Goal: Navigation & Orientation: Find specific page/section

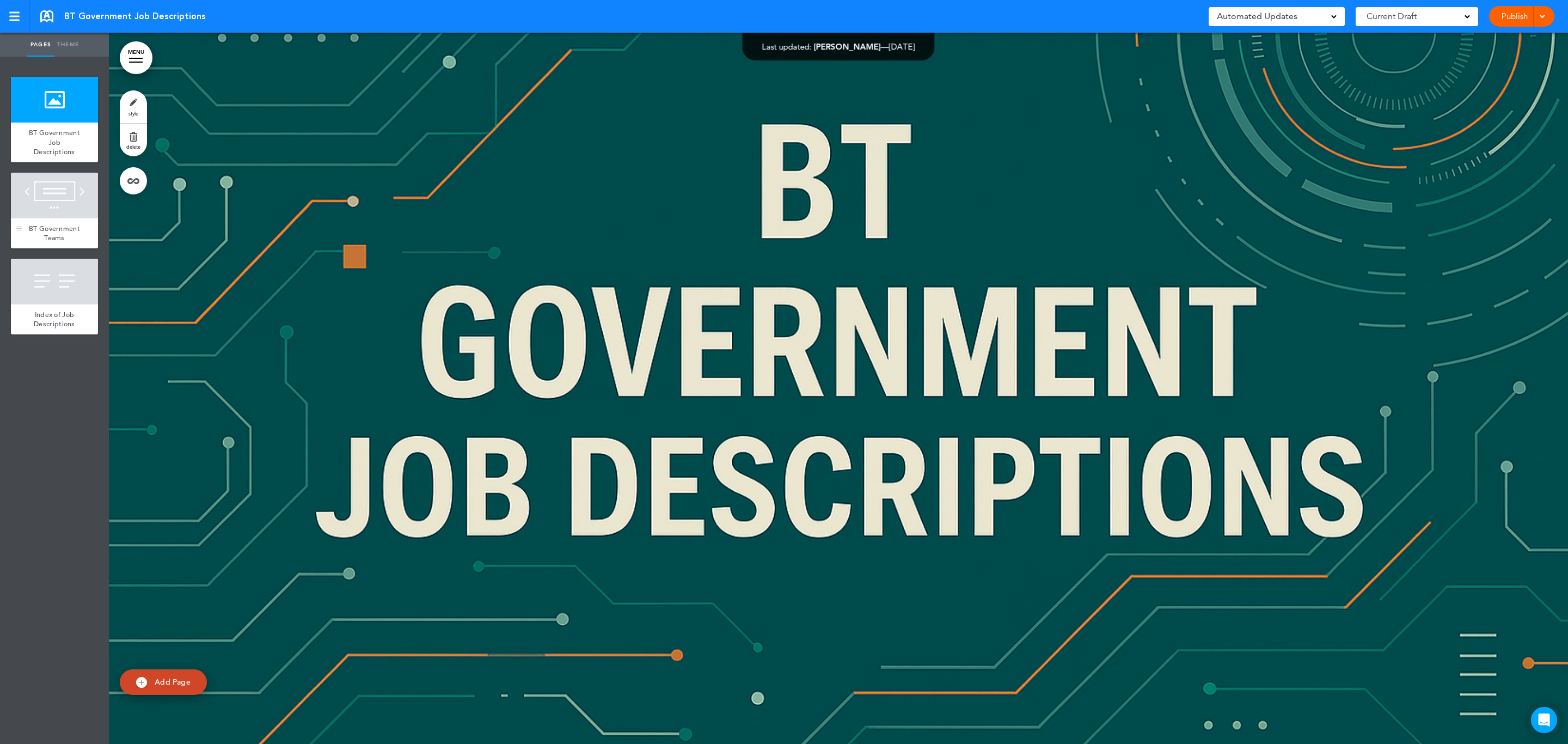
click at [41, 199] on div at bounding box center [54, 195] width 87 height 46
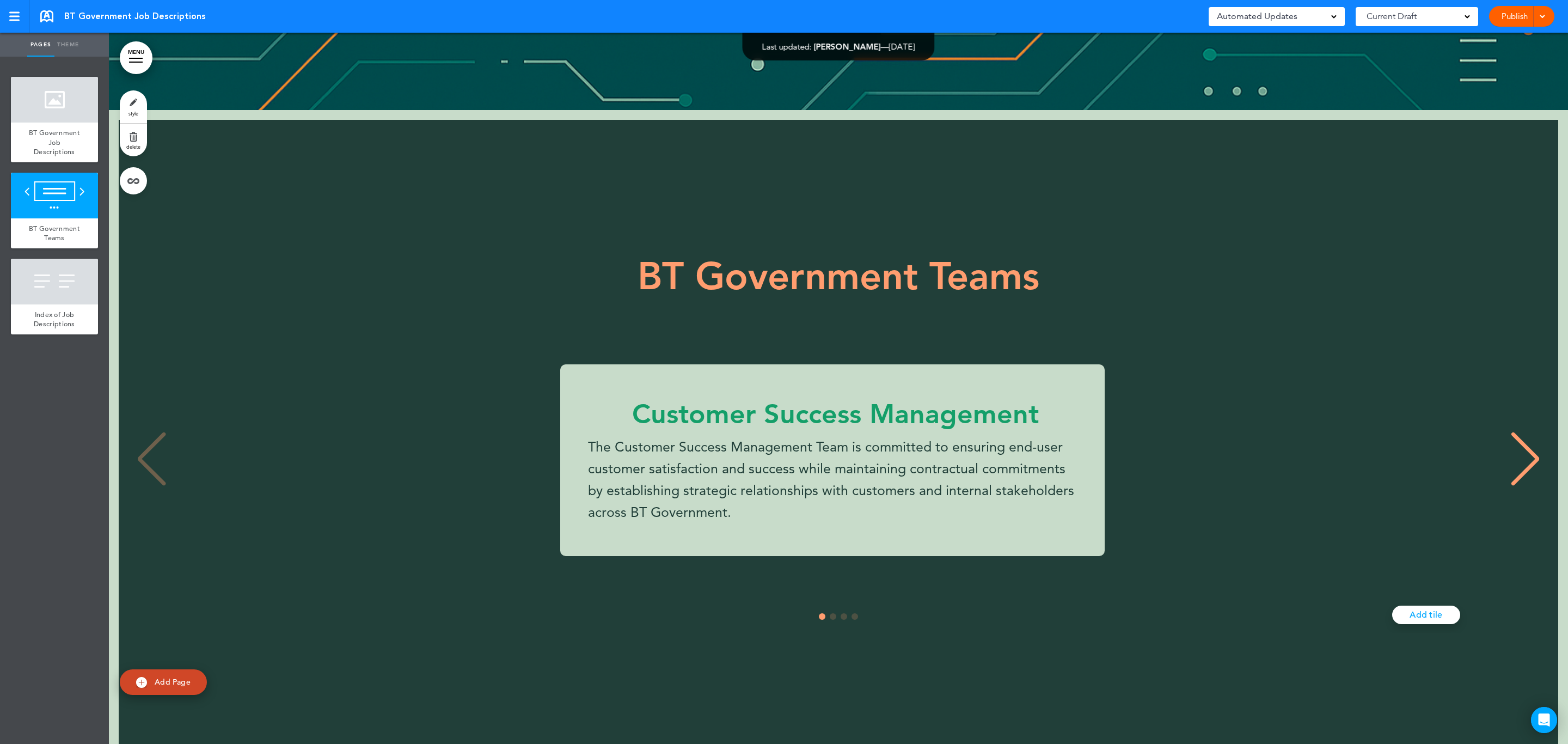
scroll to position [711, 0]
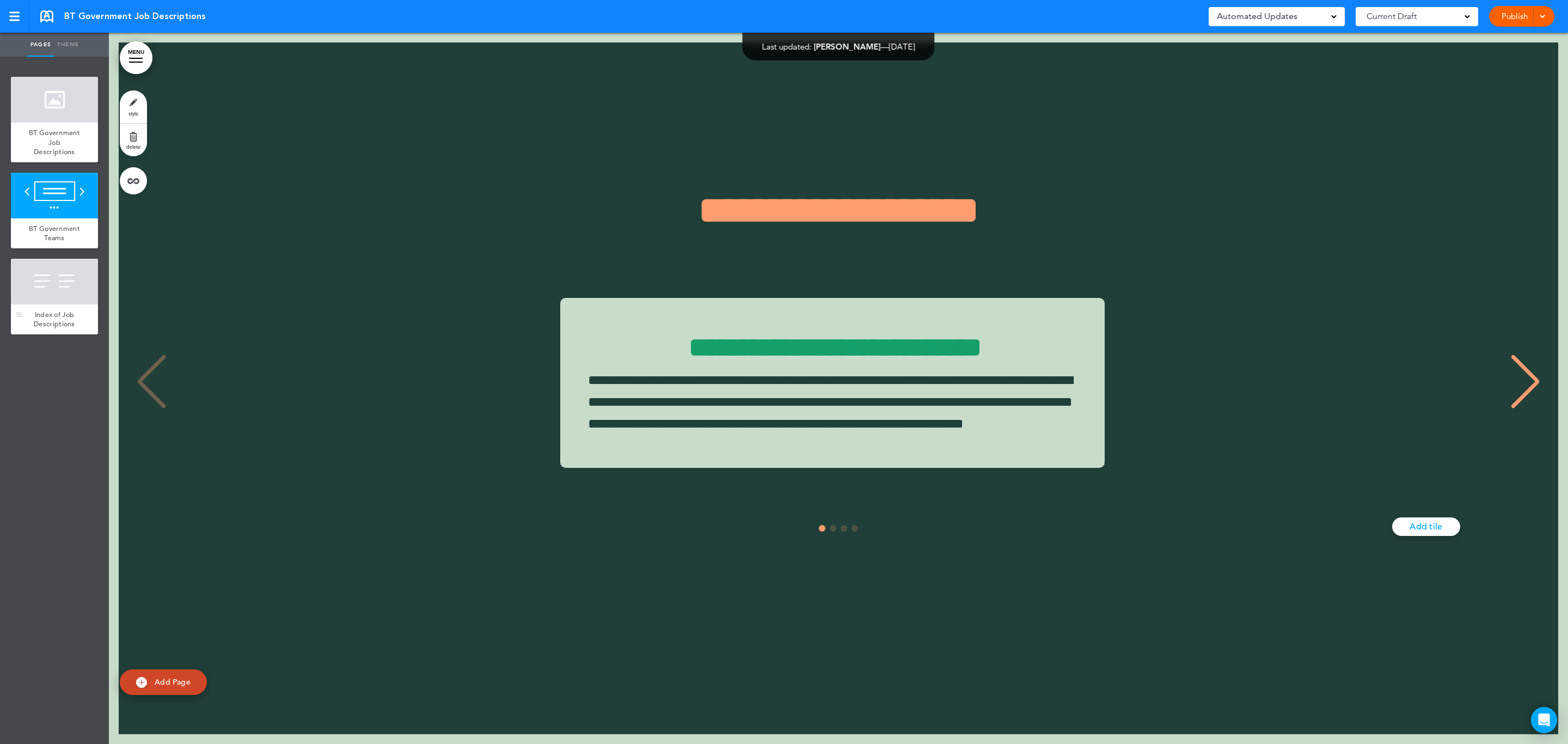
click at [56, 280] on div at bounding box center [54, 281] width 87 height 46
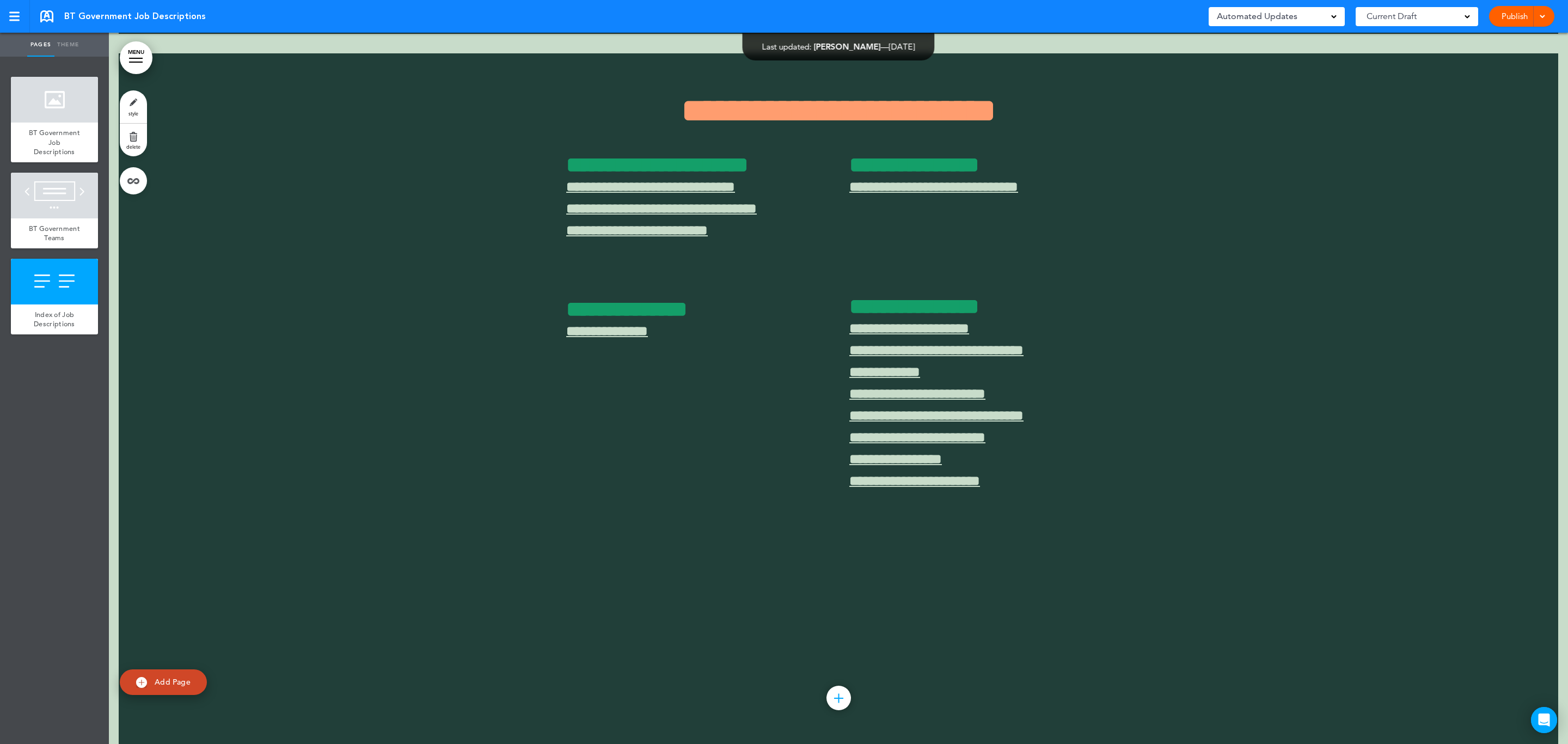
scroll to position [1423, 0]
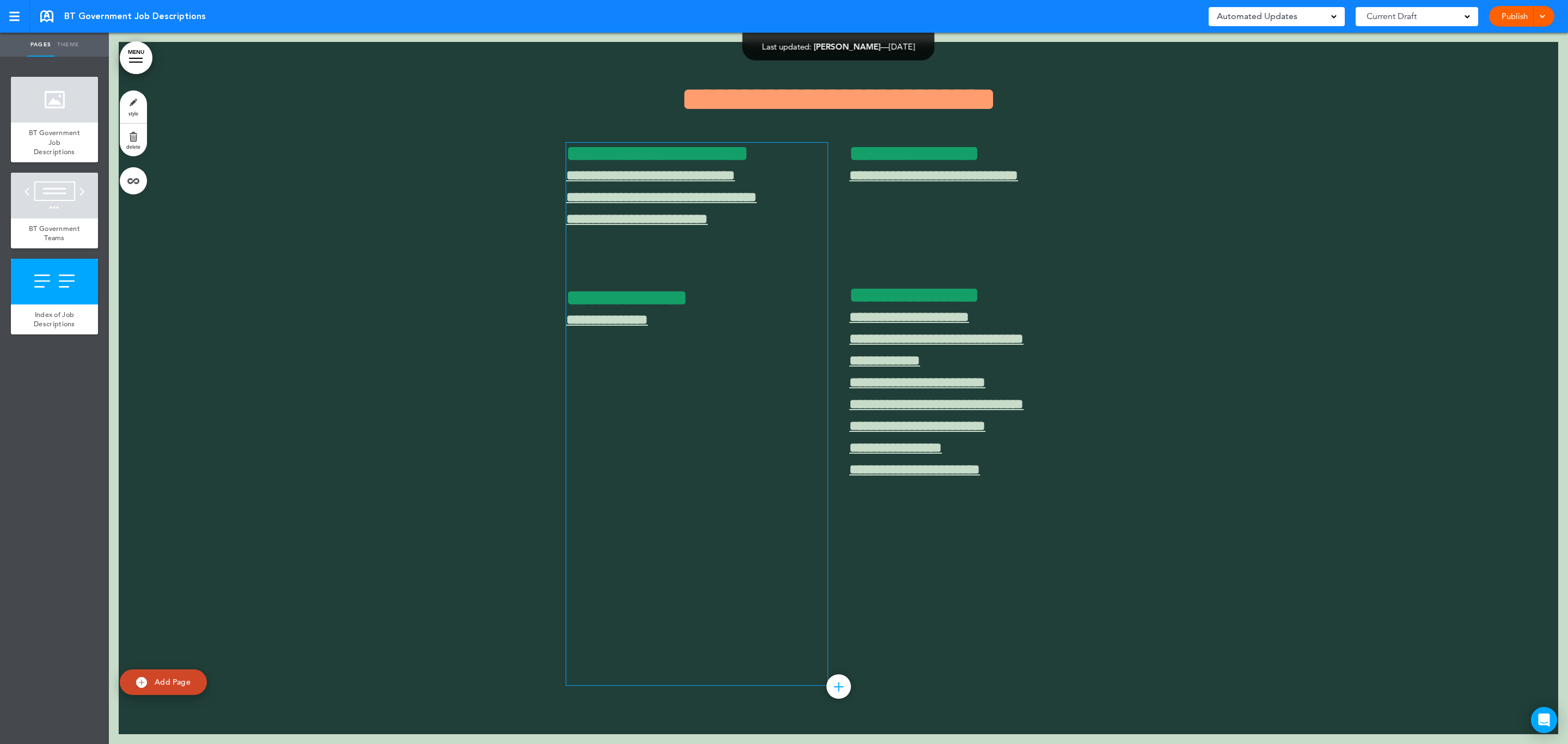
click at [618, 180] on link "**********" at bounding box center [650, 175] width 169 height 13
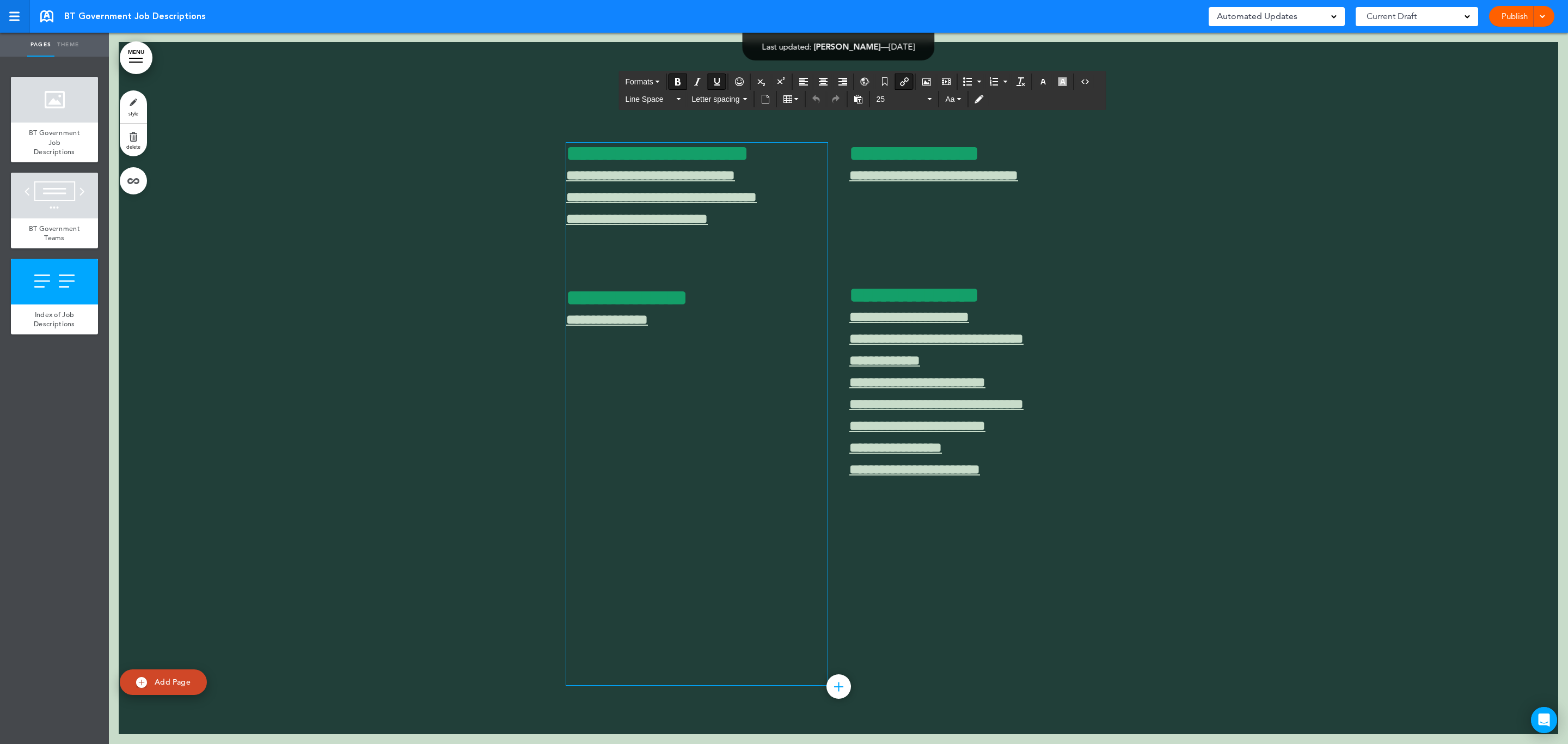
click at [5, 10] on link at bounding box center [15, 16] width 30 height 33
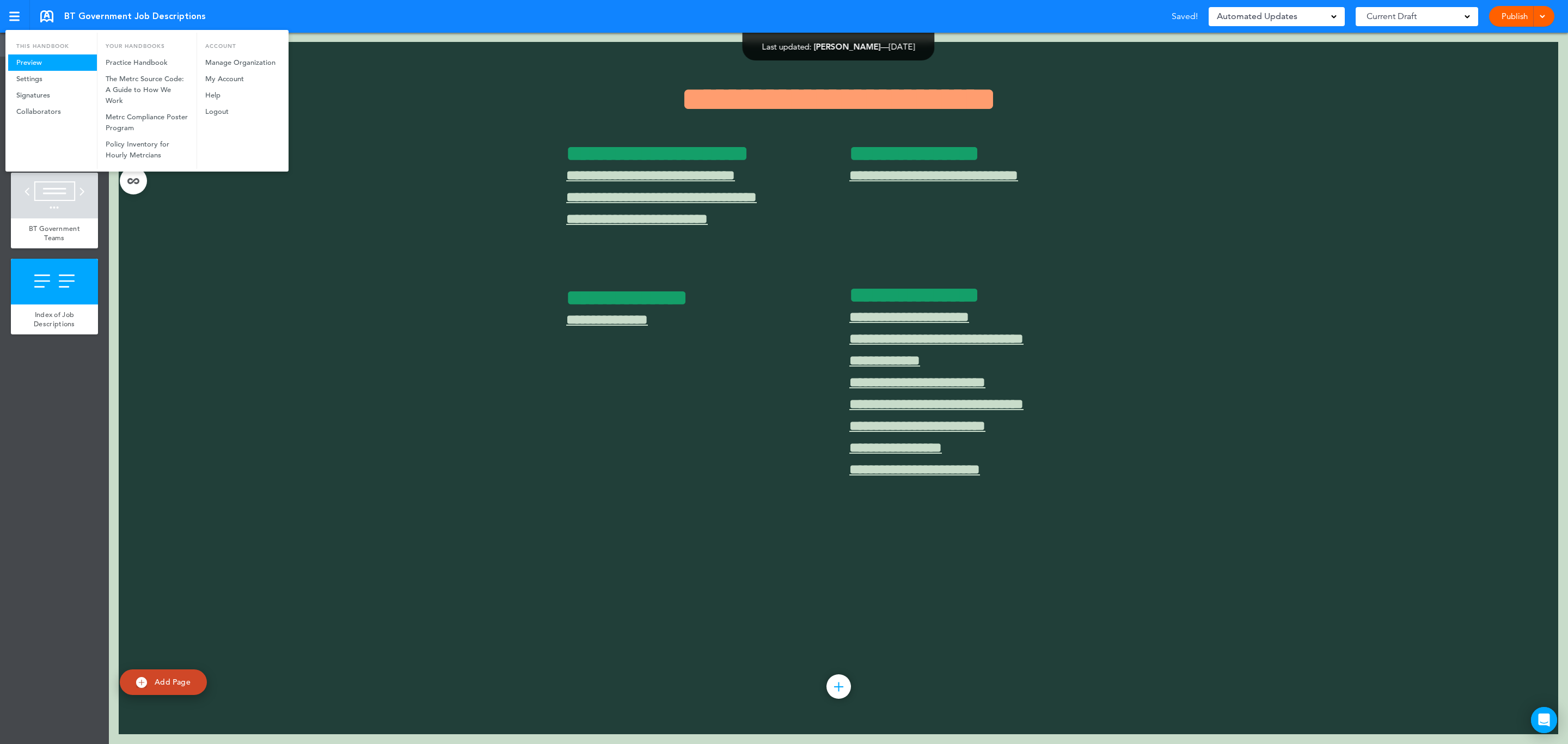
click at [38, 60] on link "Preview" at bounding box center [52, 62] width 89 height 16
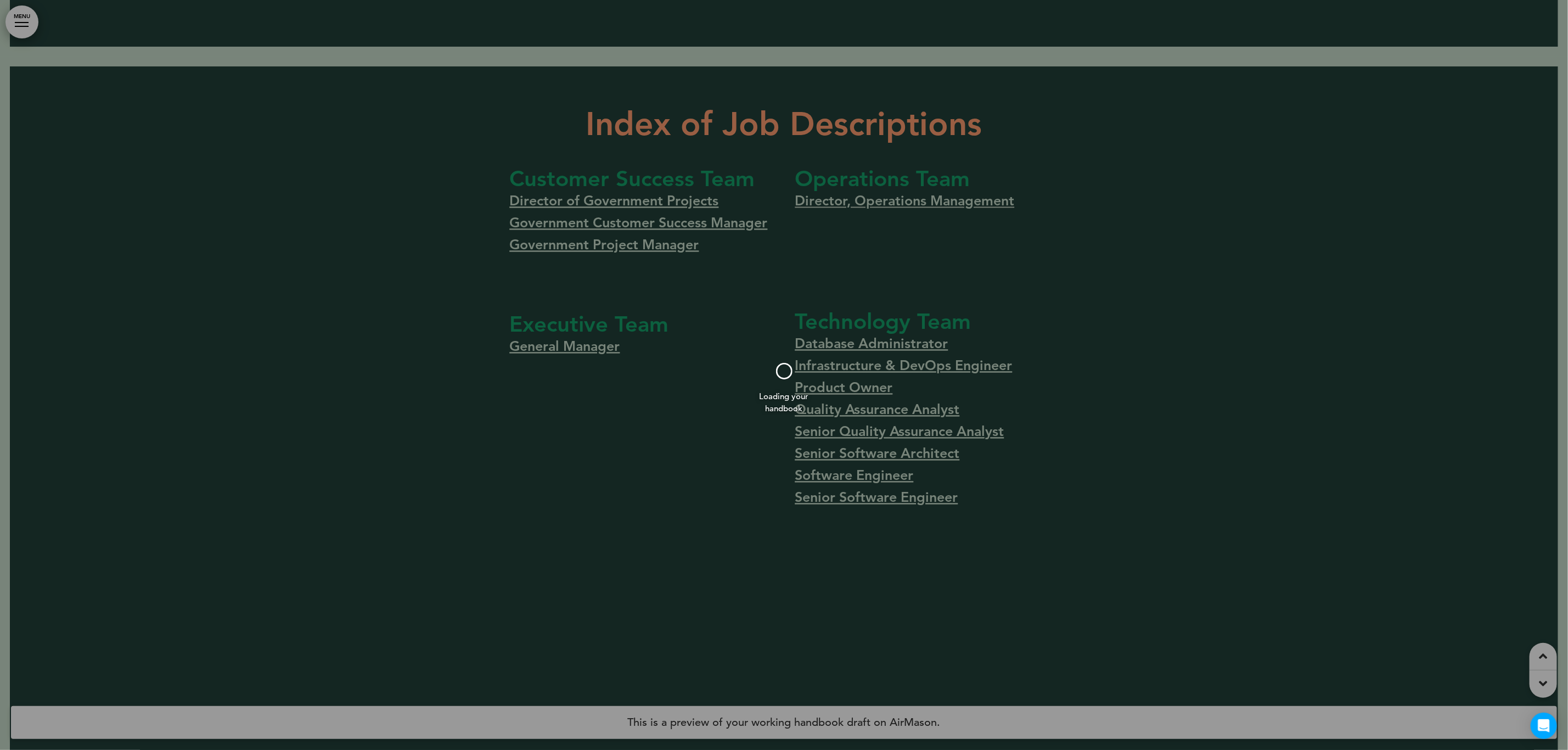
scroll to position [1459, 0]
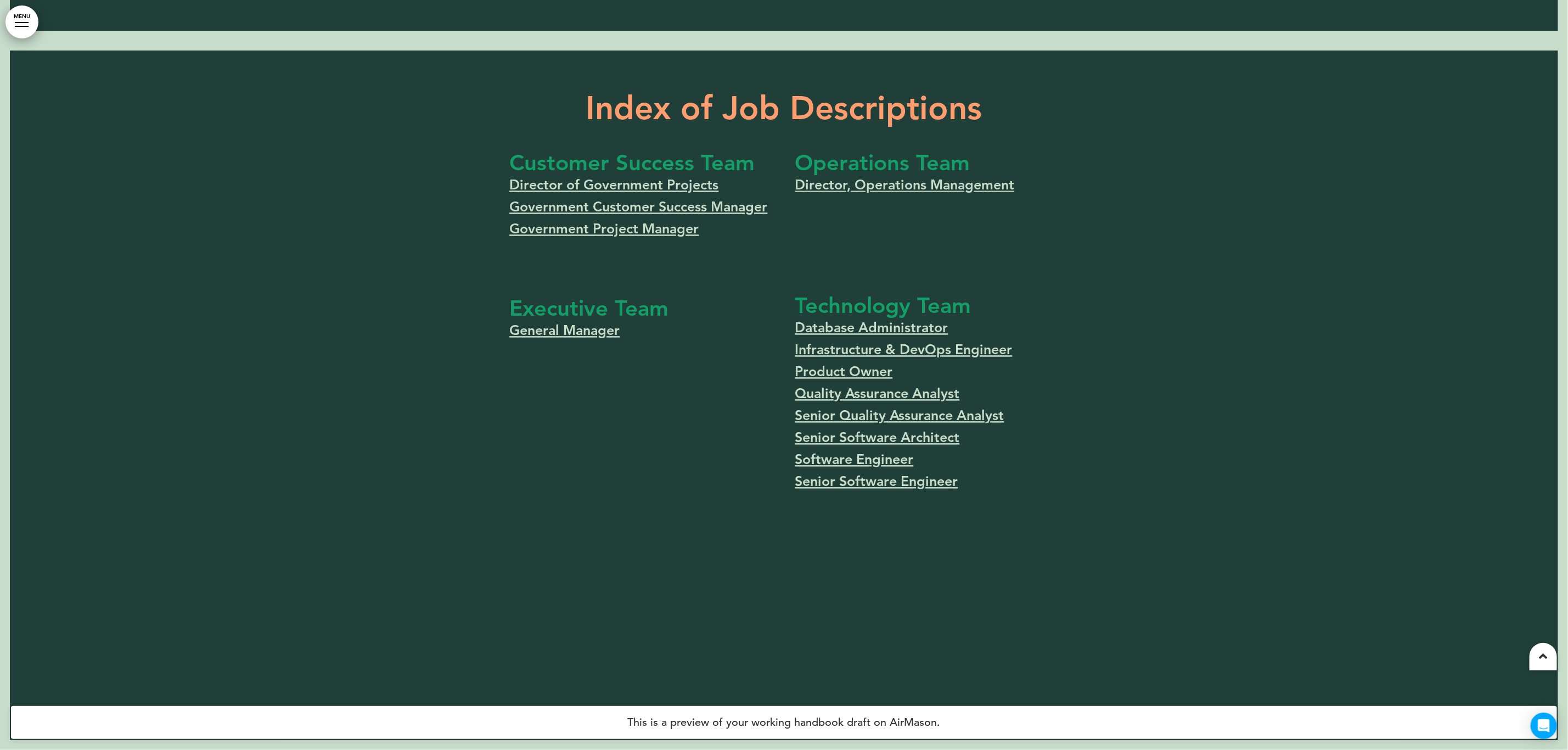
click at [554, 187] on link "Director of Government Projects" at bounding box center [614, 185] width 209 height 17
click at [585, 333] on link "General Manager" at bounding box center [565, 330] width 110 height 17
